Goal: Task Accomplishment & Management: Use online tool/utility

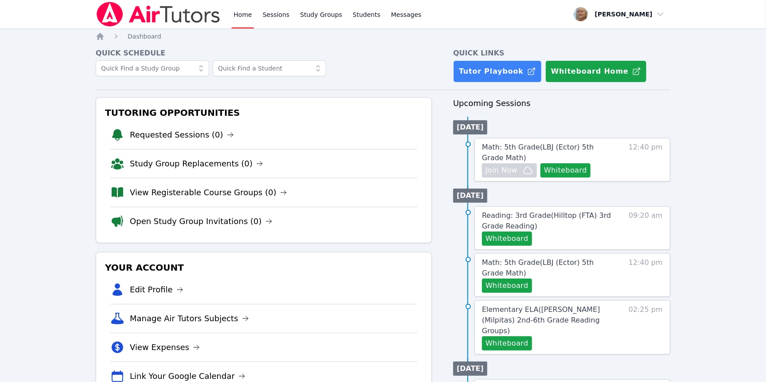
click at [728, 65] on div "Home Sessions Study Groups Students Messages Open user menu [PERSON_NAME] Open …" at bounding box center [383, 360] width 766 height 721
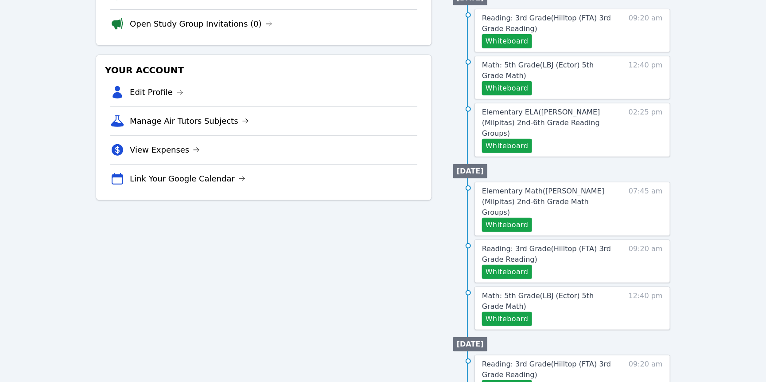
scroll to position [203, 0]
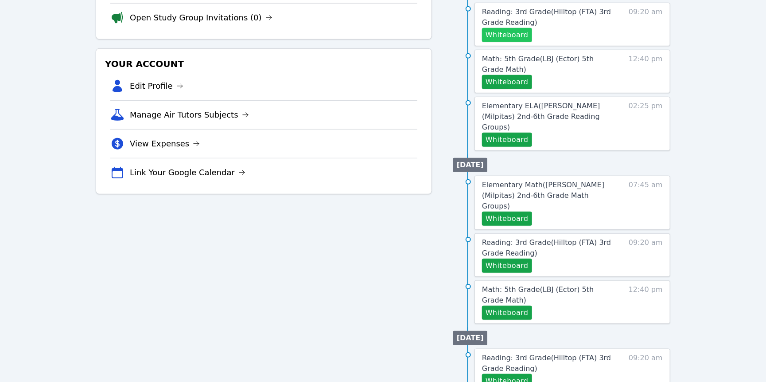
click at [532, 42] on button "Whiteboard" at bounding box center [507, 35] width 50 height 14
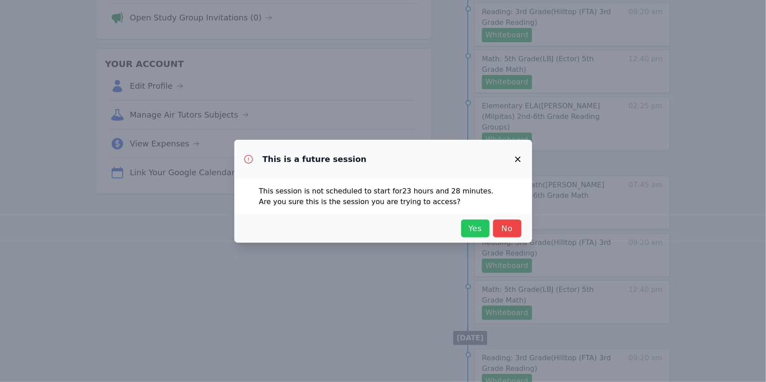
click at [485, 235] on span "Yes" at bounding box center [476, 228] width 20 height 12
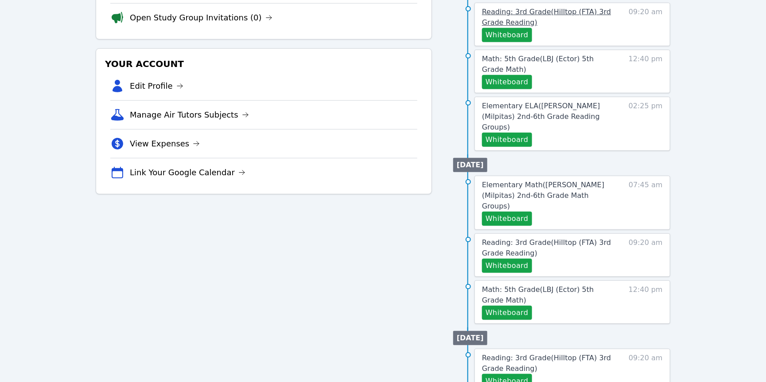
click at [567, 27] on span "Reading: 3rd Grade ( Hilltop (FTA) 3rd Grade Reading )" at bounding box center [546, 17] width 129 height 19
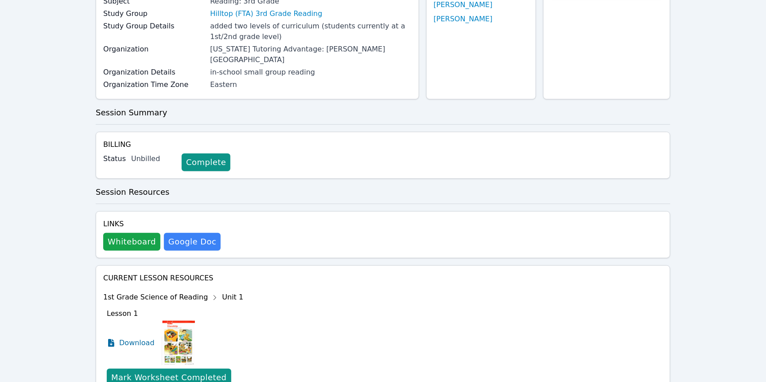
scroll to position [113, 0]
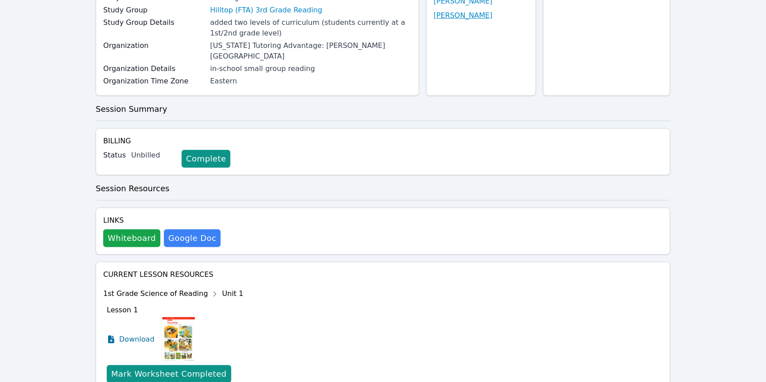
click at [459, 21] on link "Dallas Robinson" at bounding box center [463, 15] width 59 height 11
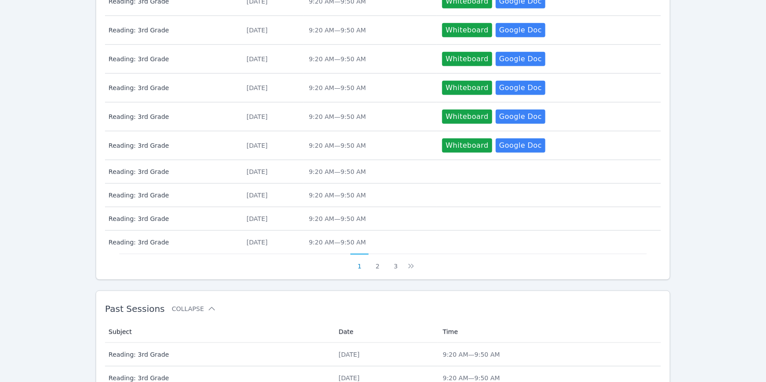
scroll to position [579, 0]
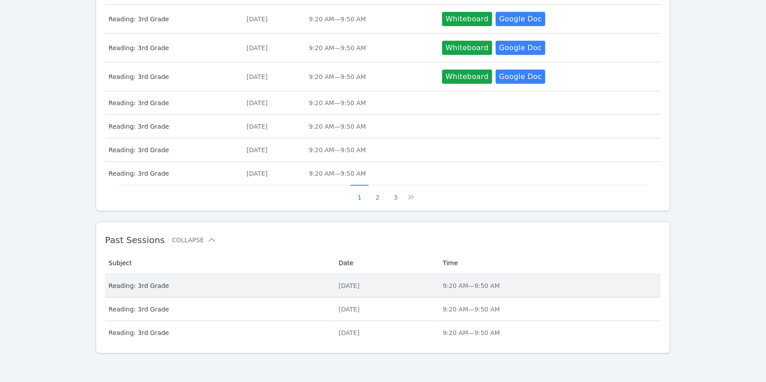
click at [164, 281] on span "Reading: 3rd Grade" at bounding box center [218, 285] width 219 height 9
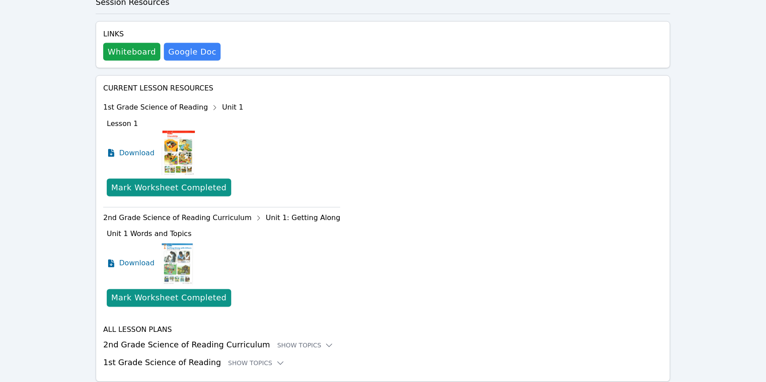
scroll to position [609, 0]
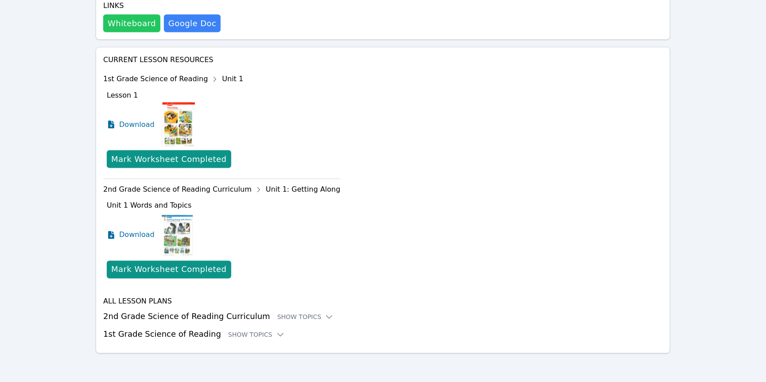
click at [150, 32] on button "Whiteboard" at bounding box center [131, 24] width 57 height 18
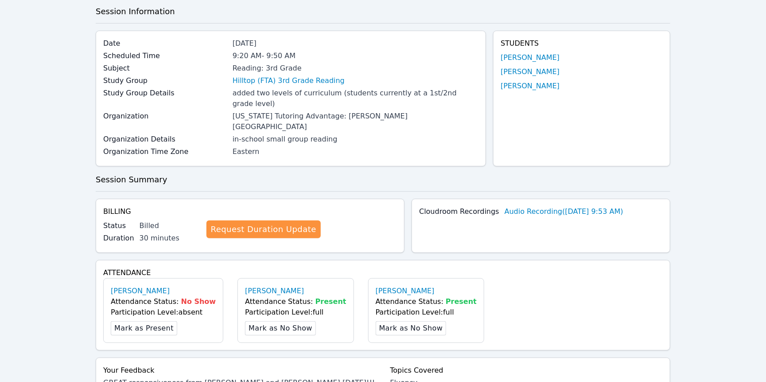
scroll to position [0, 0]
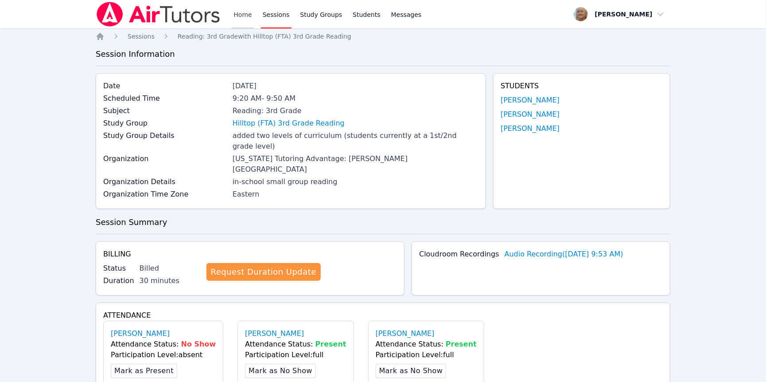
click at [254, 20] on link "Home" at bounding box center [243, 14] width 22 height 28
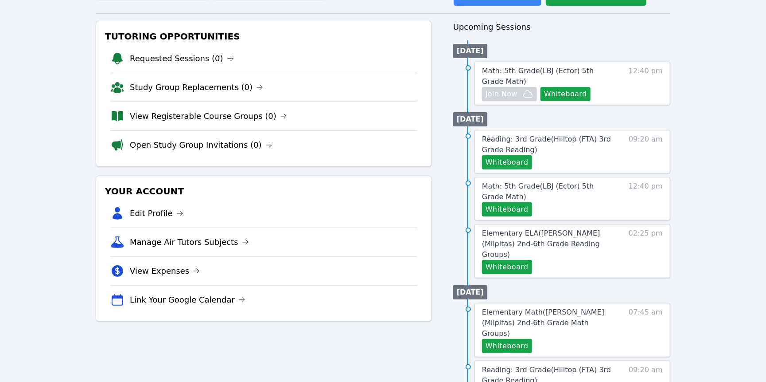
scroll to position [82, 0]
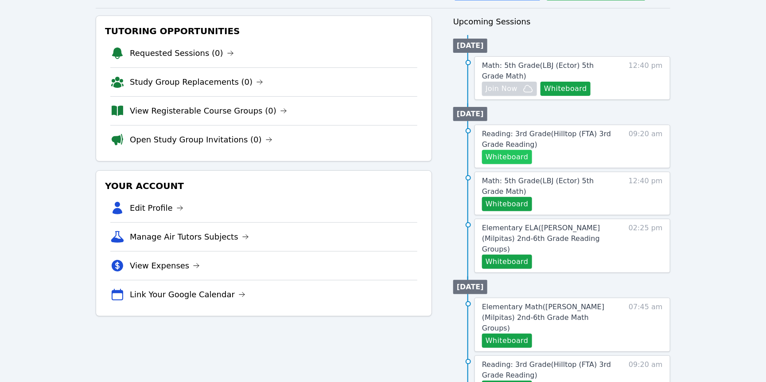
click at [523, 164] on button "Whiteboard" at bounding box center [507, 157] width 50 height 14
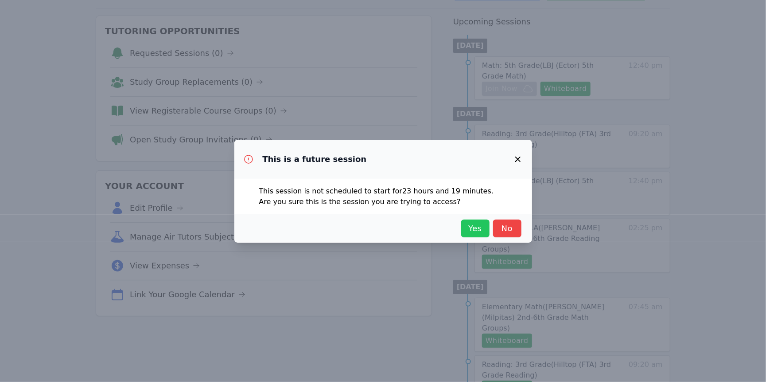
click at [485, 235] on span "Yes" at bounding box center [476, 228] width 20 height 12
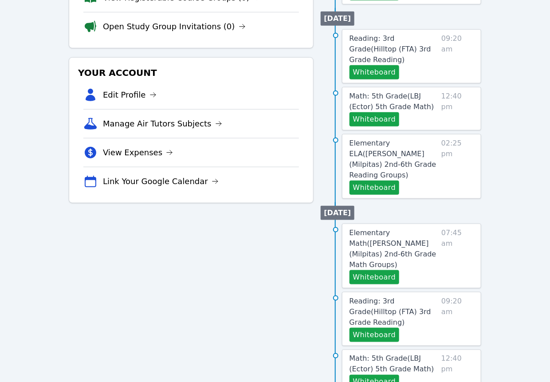
scroll to position [212, 0]
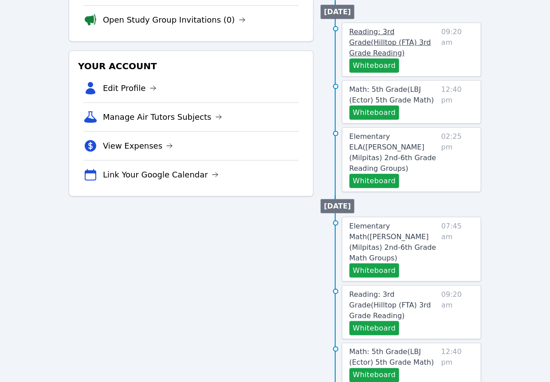
click at [397, 57] on span "Reading: 3rd Grade ( Hilltop (FTA) 3rd Grade Reading )" at bounding box center [390, 42] width 82 height 30
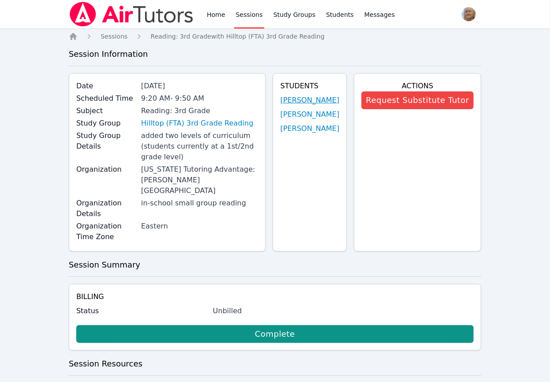
click at [305, 106] on link "Avni Ganesh" at bounding box center [309, 100] width 59 height 11
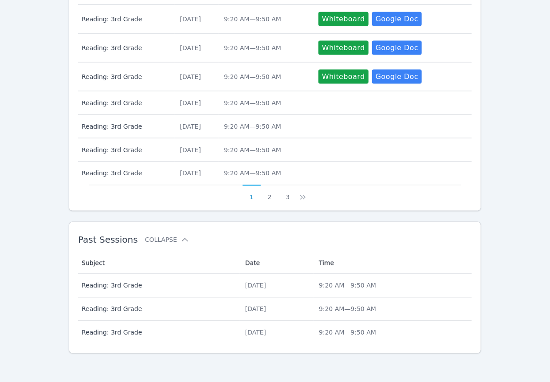
scroll to position [579, 0]
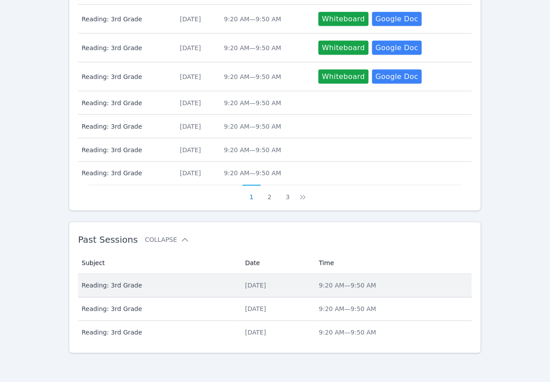
click at [251, 281] on div "Thu Oct 2, 2025" at bounding box center [276, 285] width 63 height 9
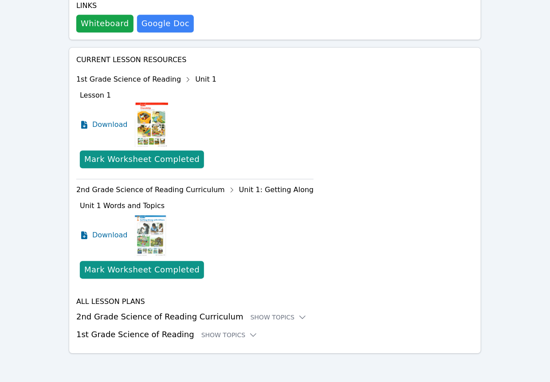
scroll to position [814, 0]
click at [132, 32] on button "Whiteboard" at bounding box center [104, 24] width 57 height 18
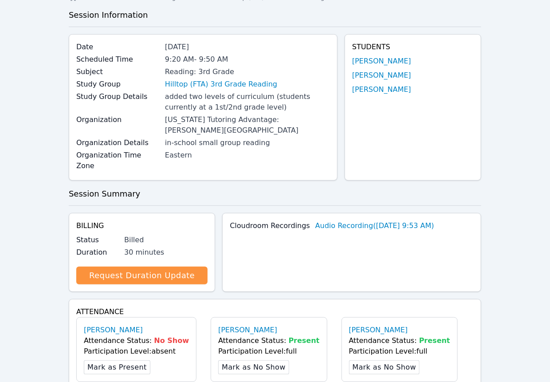
scroll to position [0, 0]
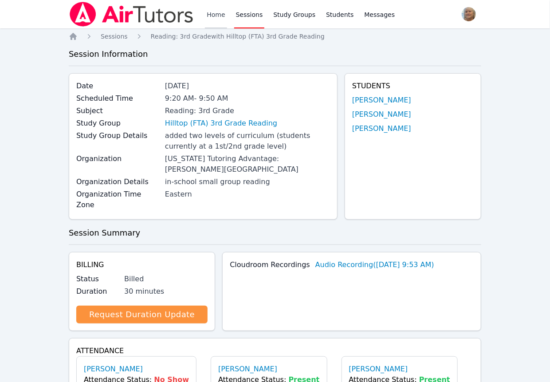
click at [227, 17] on link "Home" at bounding box center [216, 14] width 22 height 28
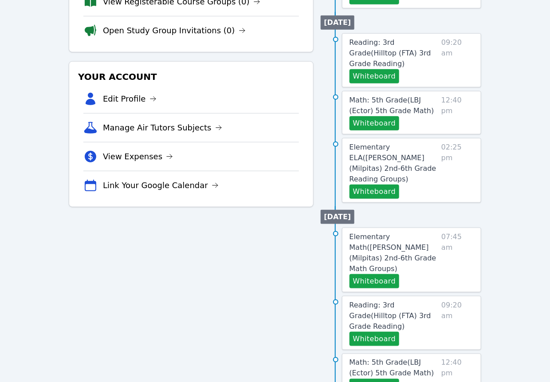
scroll to position [208, 0]
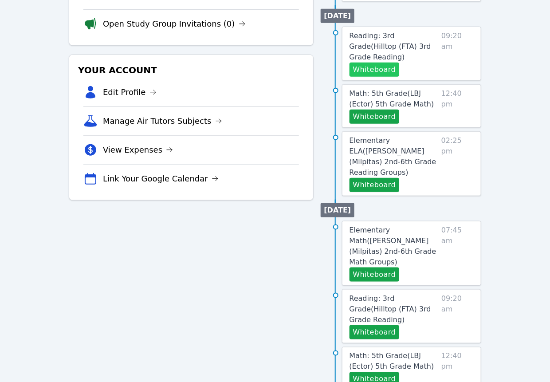
click at [399, 77] on button "Whiteboard" at bounding box center [374, 70] width 50 height 14
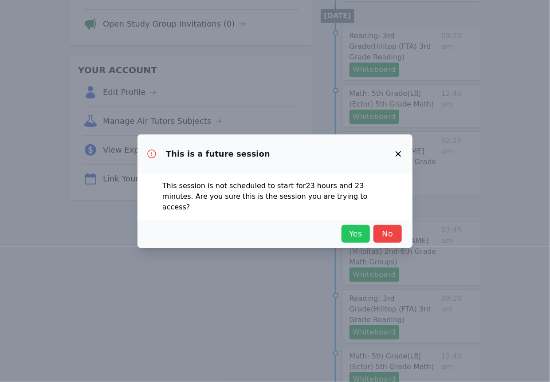
click at [346, 238] on span "Yes" at bounding box center [356, 233] width 20 height 12
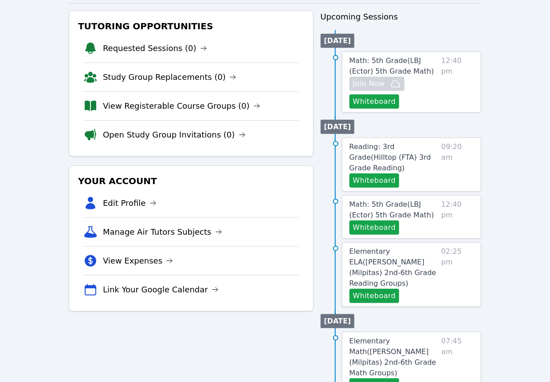
scroll to position [96, 0]
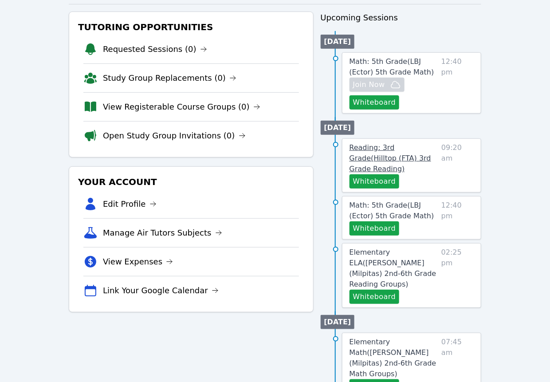
click at [400, 173] on span "Reading: 3rd Grade ( Hilltop (FTA) 3rd Grade Reading )" at bounding box center [390, 158] width 82 height 30
